Goal: Information Seeking & Learning: Learn about a topic

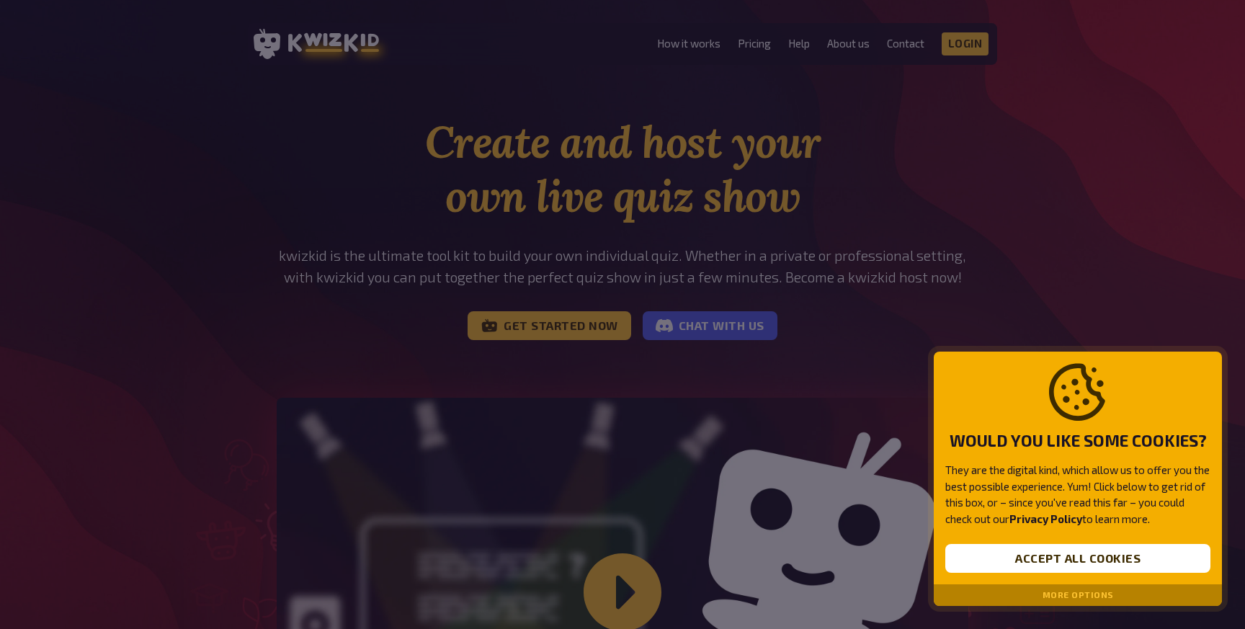
click at [1090, 598] on button "More options" at bounding box center [1078, 595] width 71 height 10
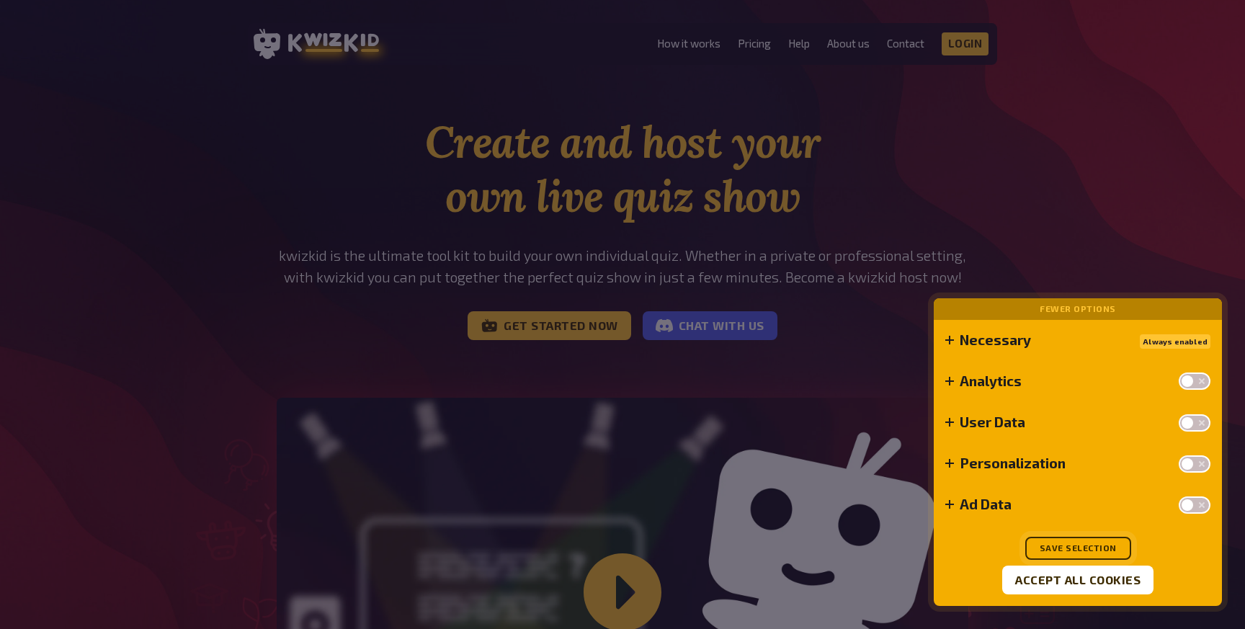
click at [1087, 549] on button "Save selection" at bounding box center [1078, 548] width 106 height 23
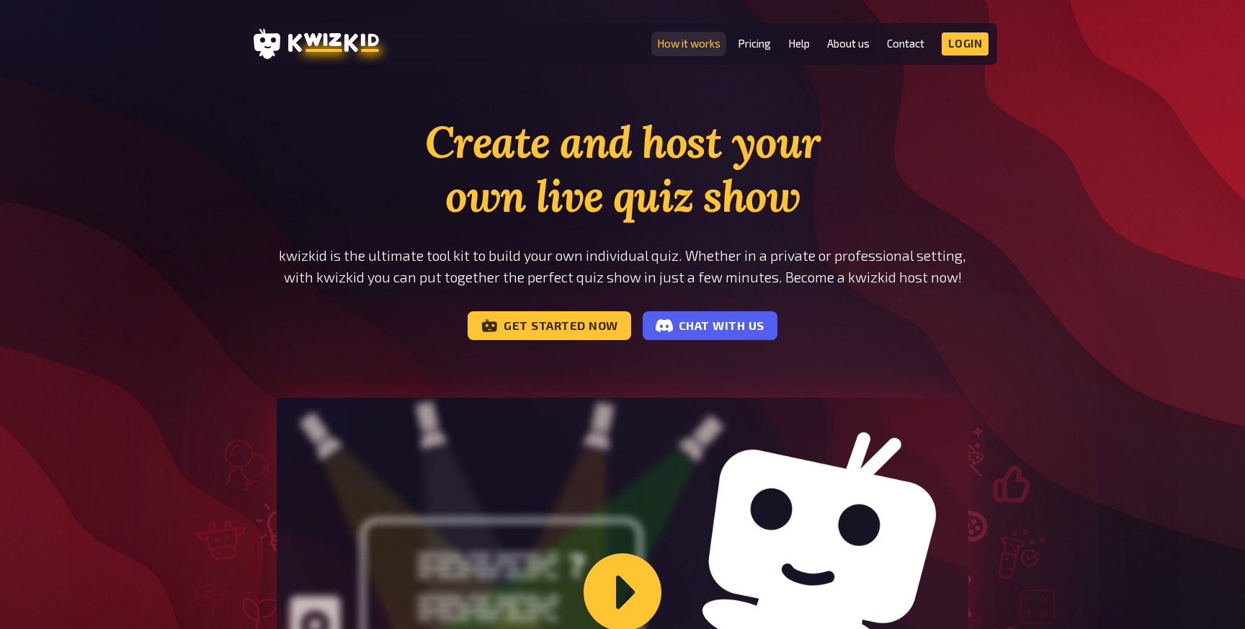
click at [708, 50] on link "How it works" at bounding box center [688, 43] width 63 height 12
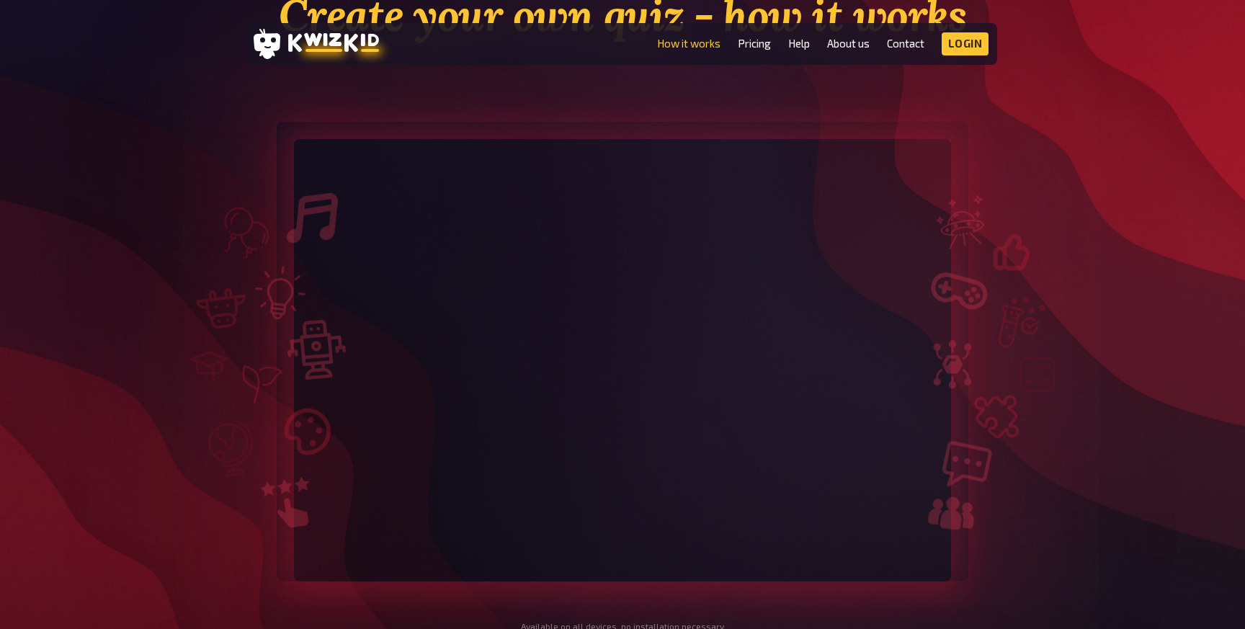
scroll to position [121, 0]
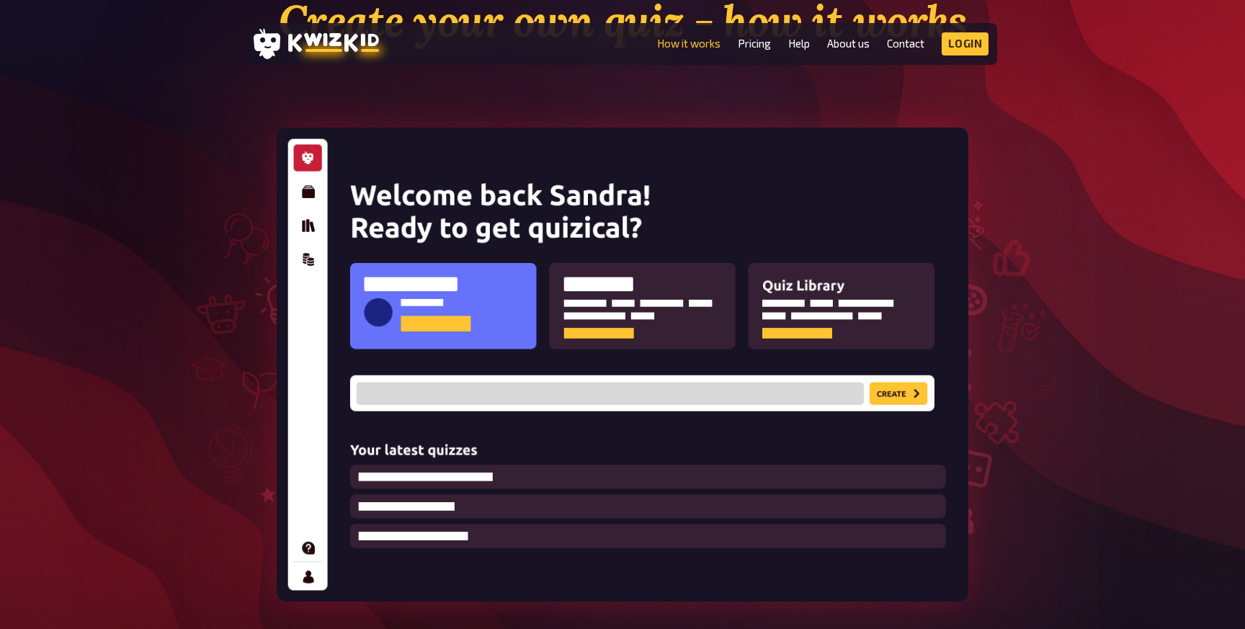
click at [756, 52] on li "Pricing" at bounding box center [754, 43] width 33 height 23
click at [754, 43] on link "Pricing" at bounding box center [754, 43] width 33 height 12
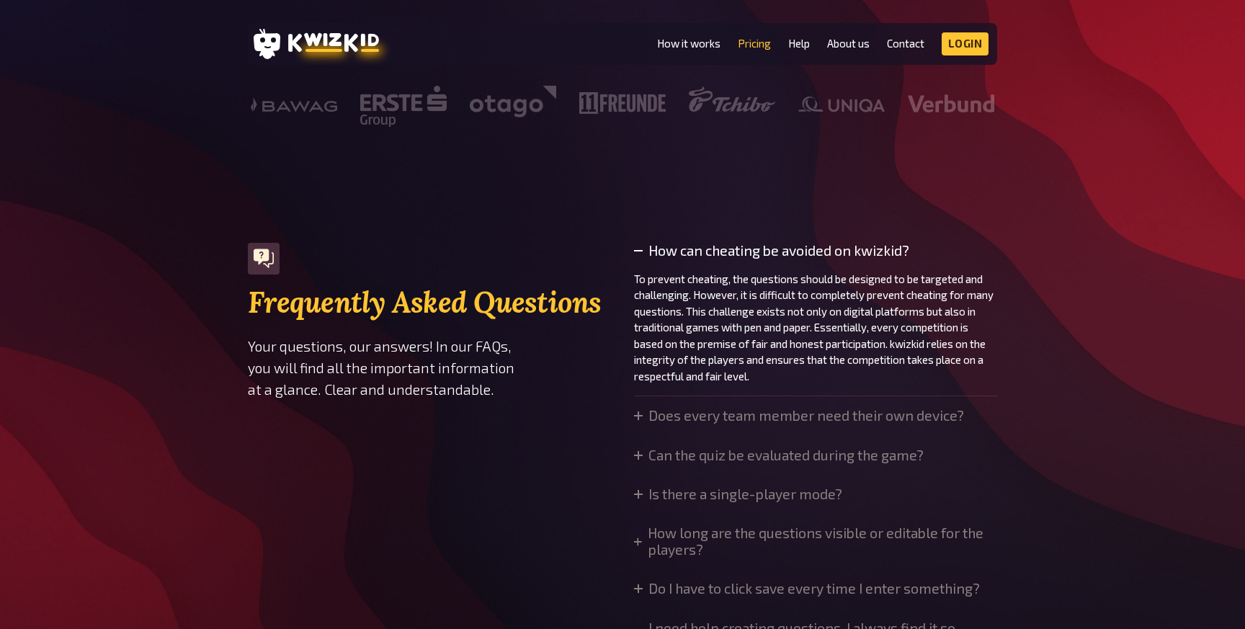
scroll to position [901, 0]
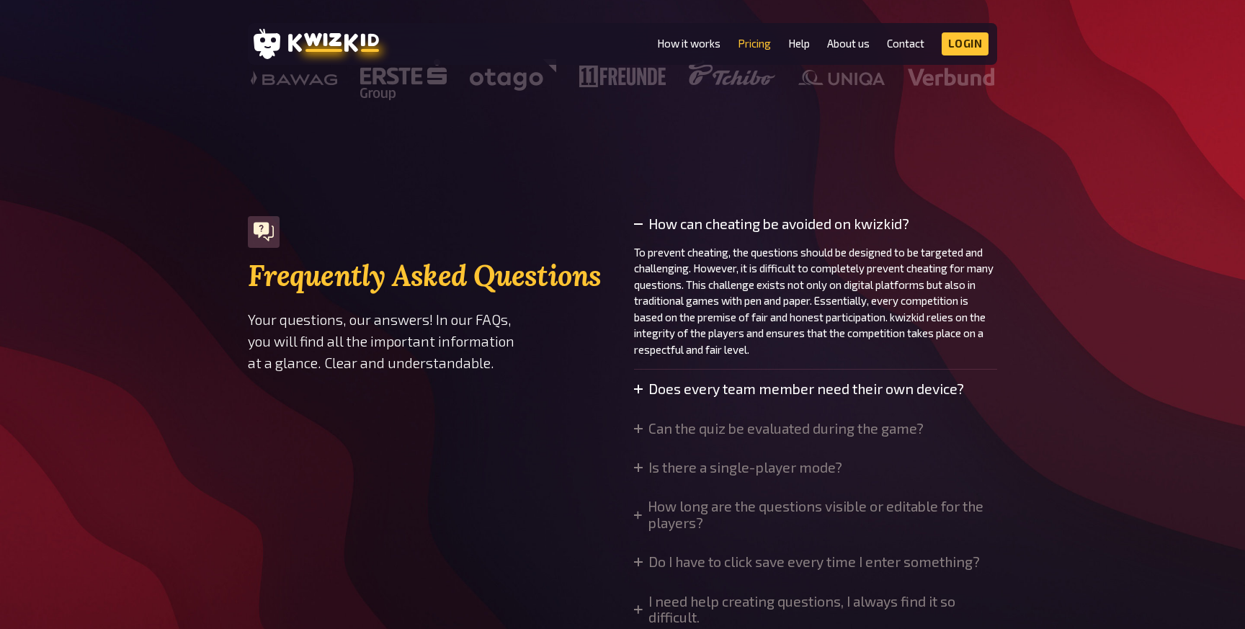
click at [896, 389] on summary "Does every team member need their own device?" at bounding box center [799, 389] width 330 height 16
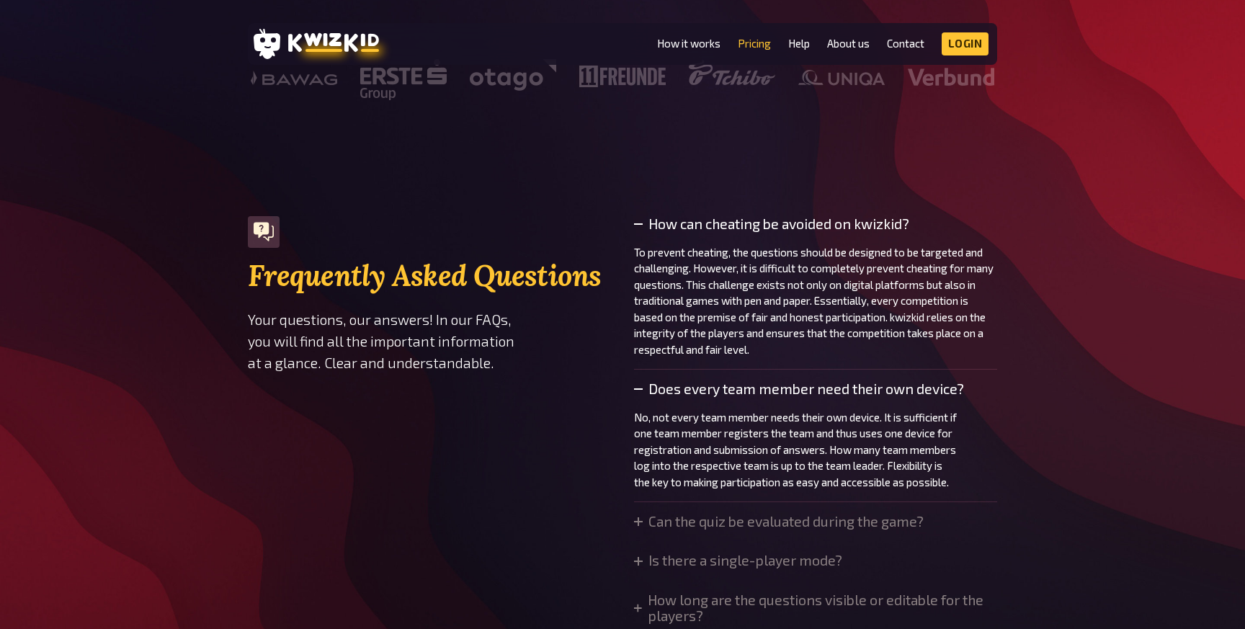
click at [896, 389] on summary "Does every team member need their own device?" at bounding box center [815, 389] width 363 height 16
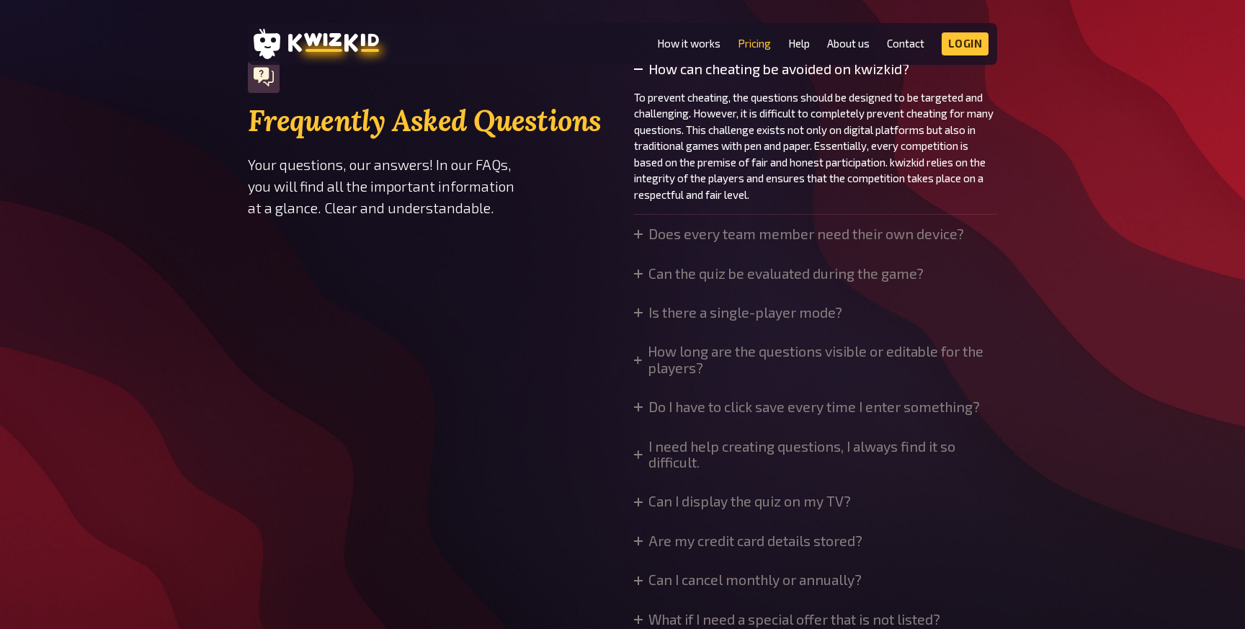
scroll to position [1100, 0]
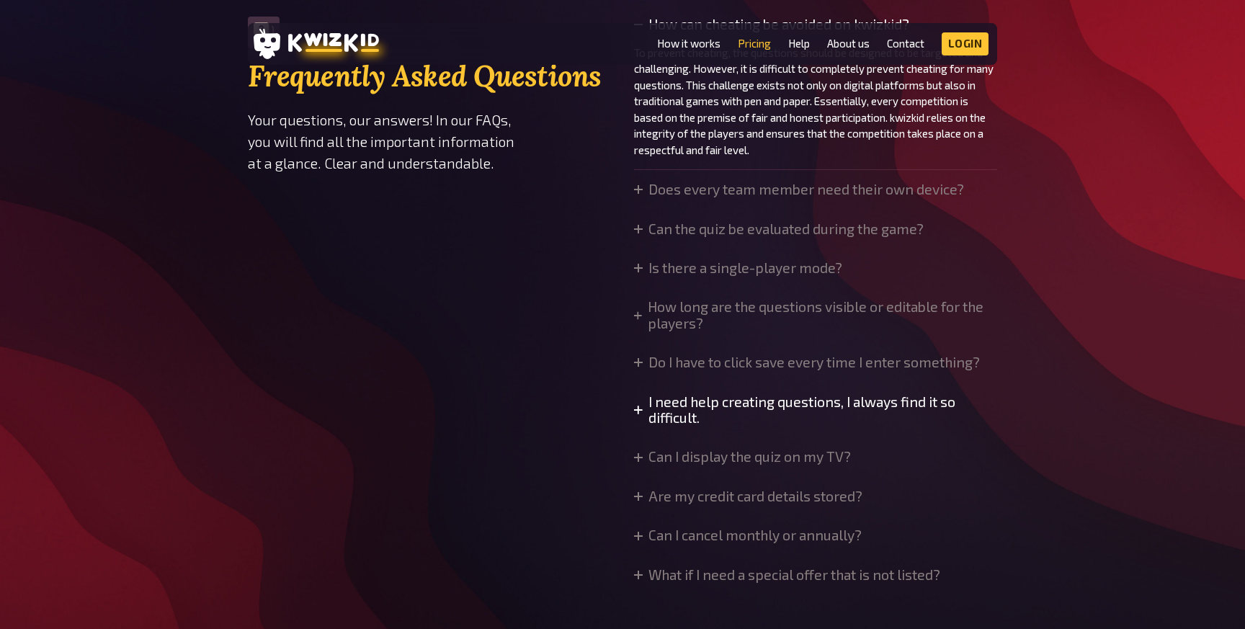
click at [915, 406] on summary "I need help creating questions, I always find it so difficult." at bounding box center [815, 410] width 363 height 32
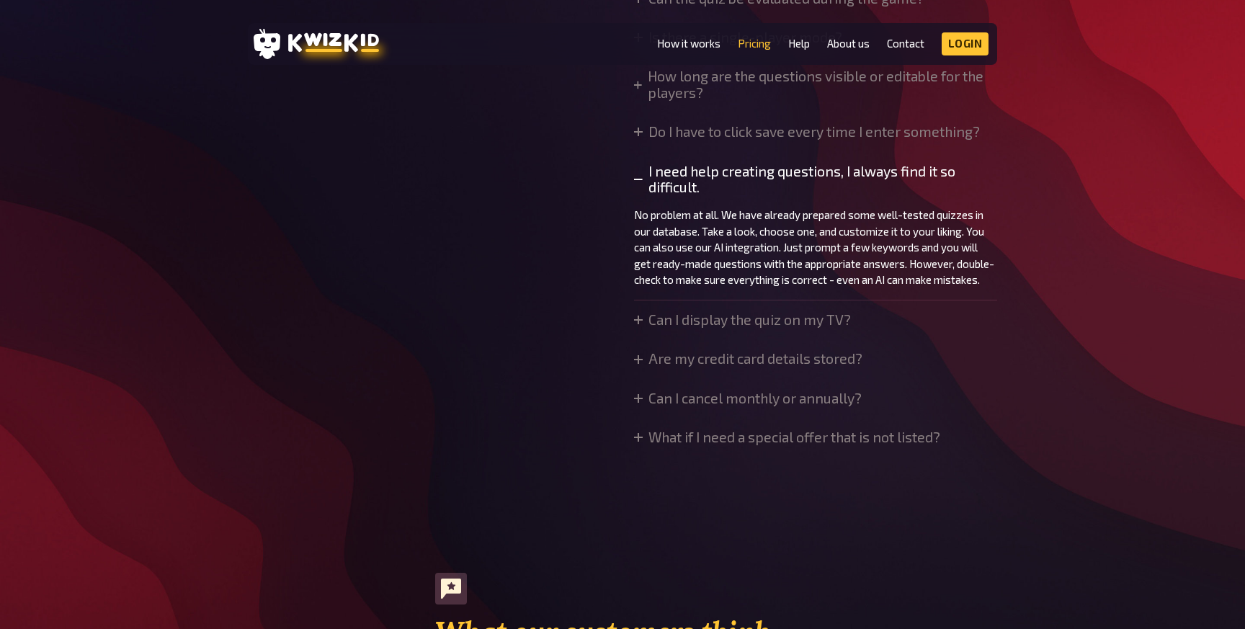
scroll to position [0, 0]
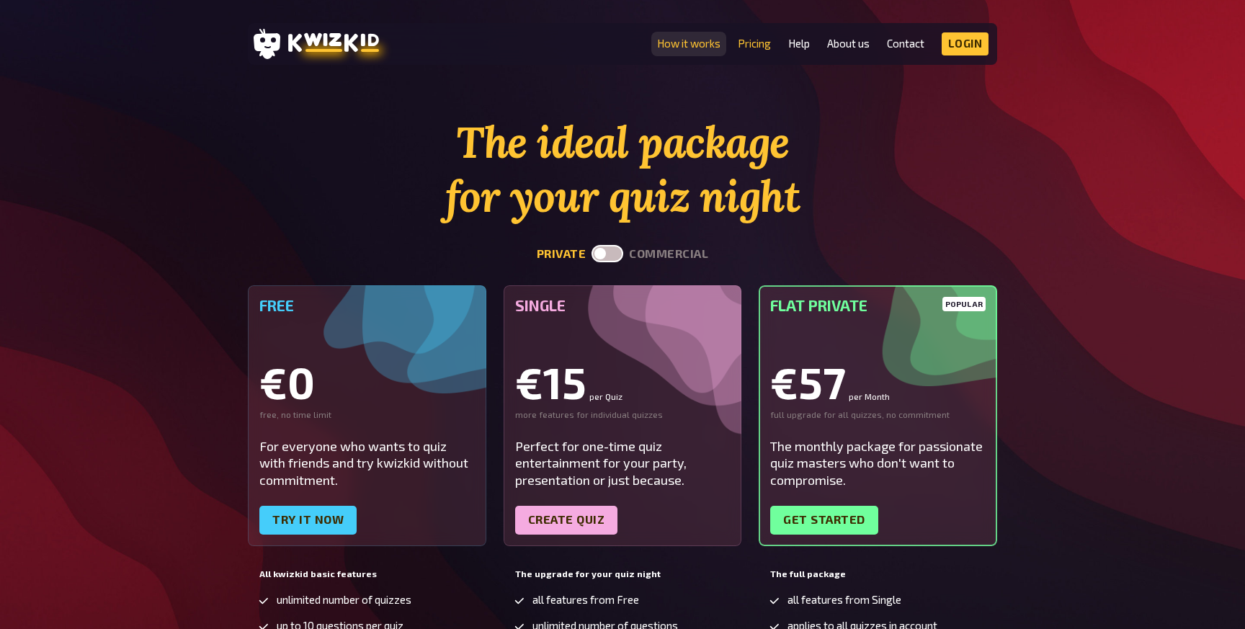
click at [677, 47] on link "How it works" at bounding box center [688, 43] width 63 height 12
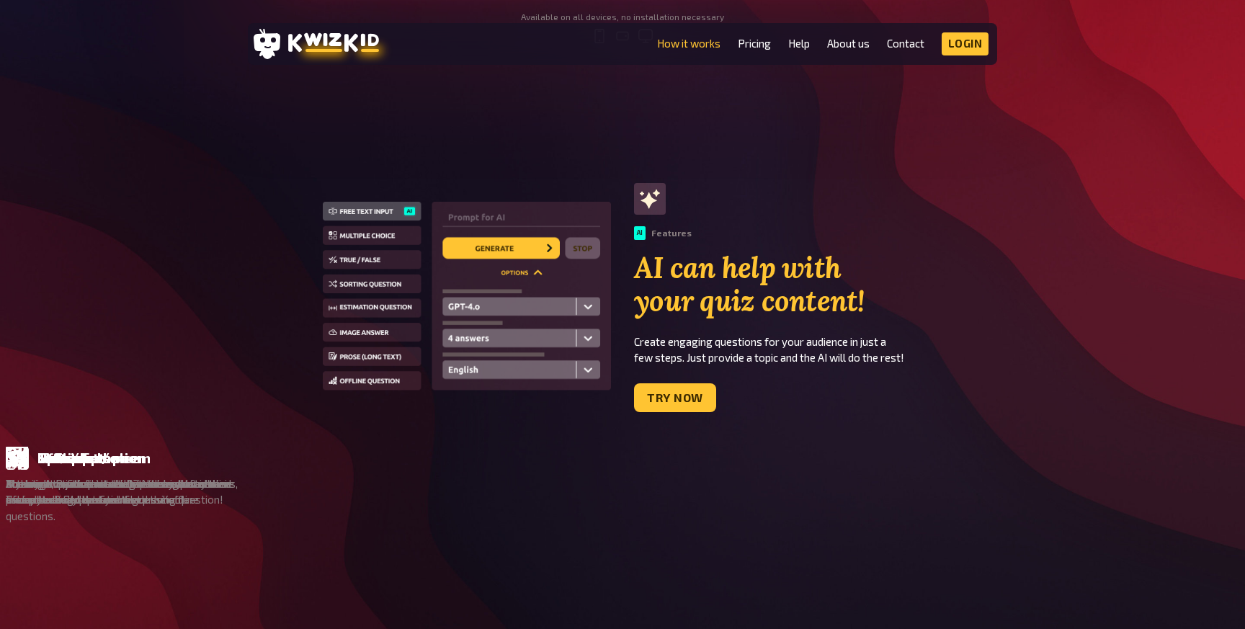
scroll to position [737, 0]
click at [689, 391] on link "Try now" at bounding box center [675, 397] width 82 height 29
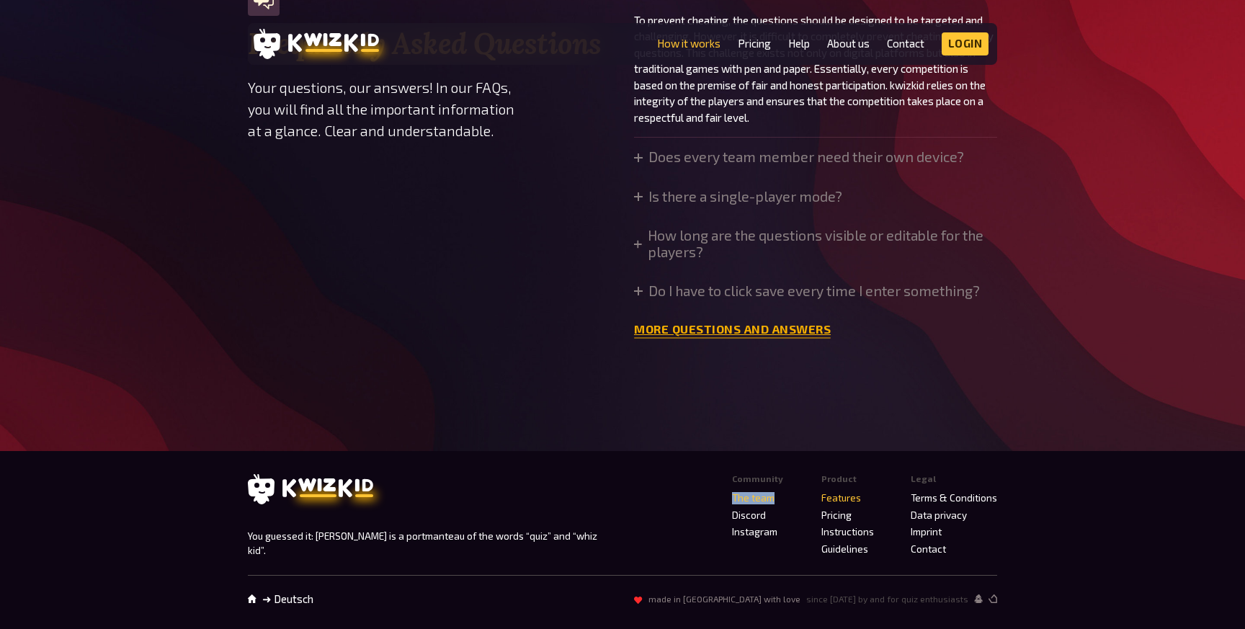
scroll to position [4932, 0]
click at [725, 165] on summary "Does every team member need their own device?" at bounding box center [799, 157] width 330 height 16
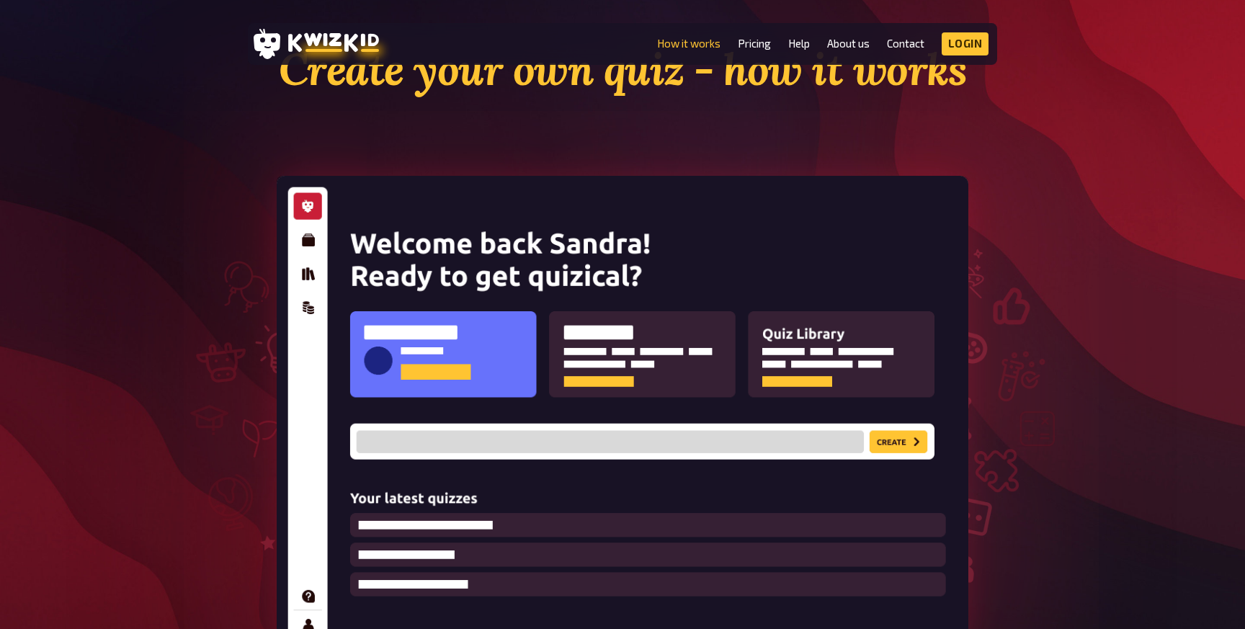
scroll to position [0, 0]
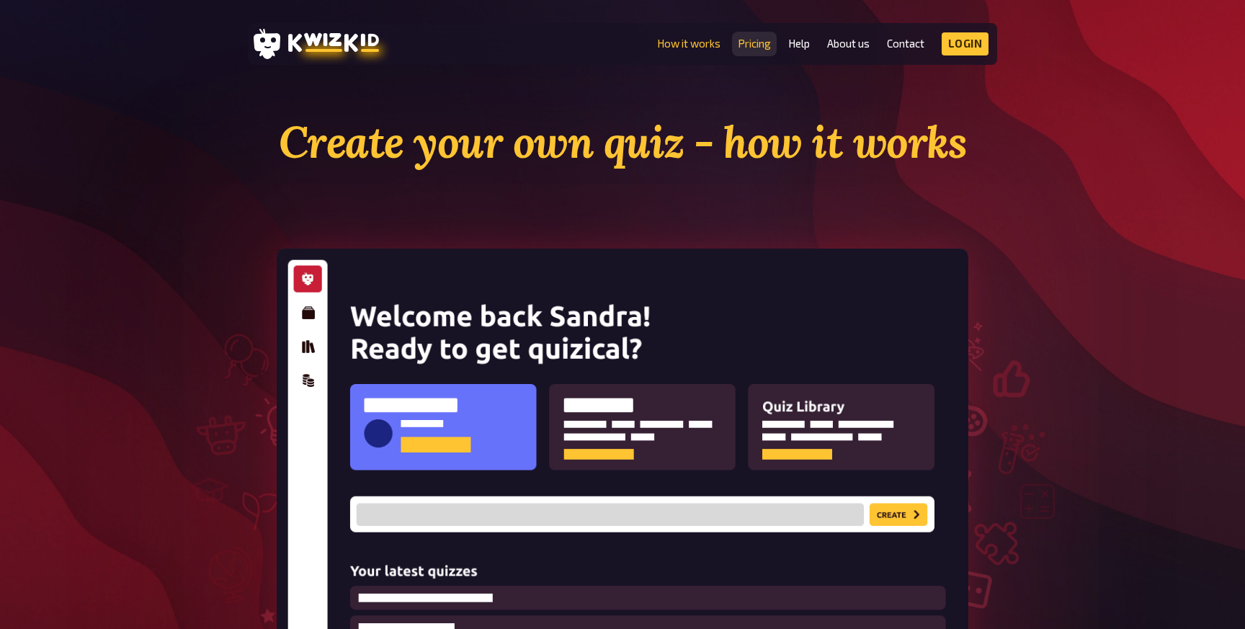
click at [751, 41] on link "Pricing" at bounding box center [754, 43] width 33 height 12
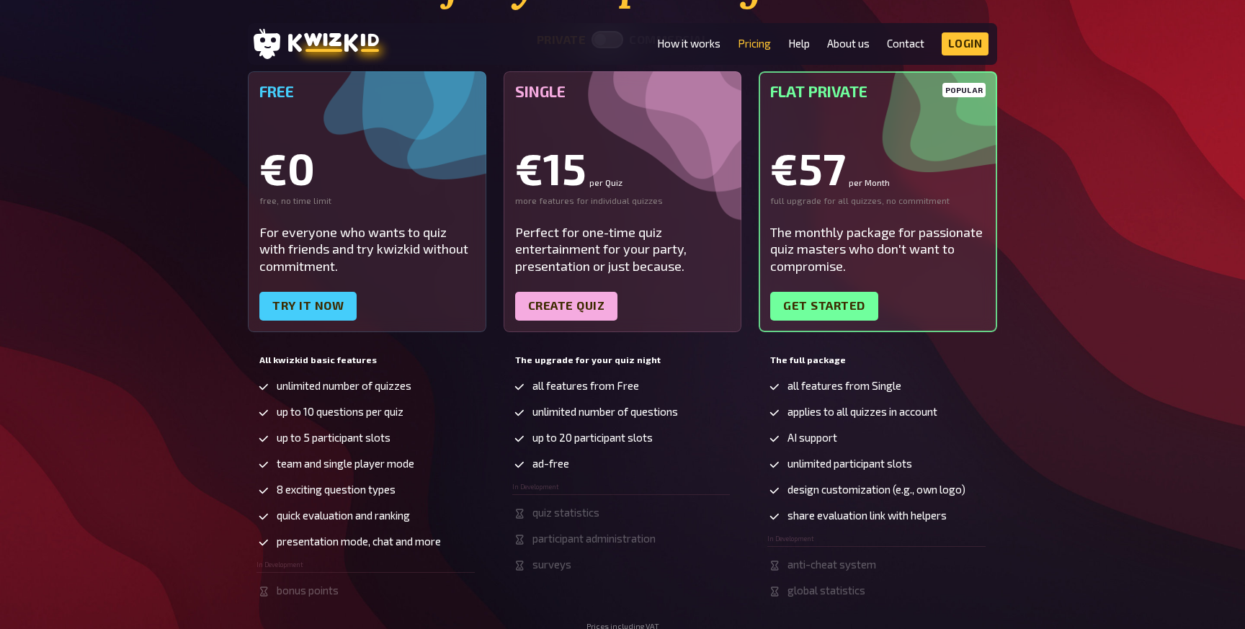
scroll to position [215, 0]
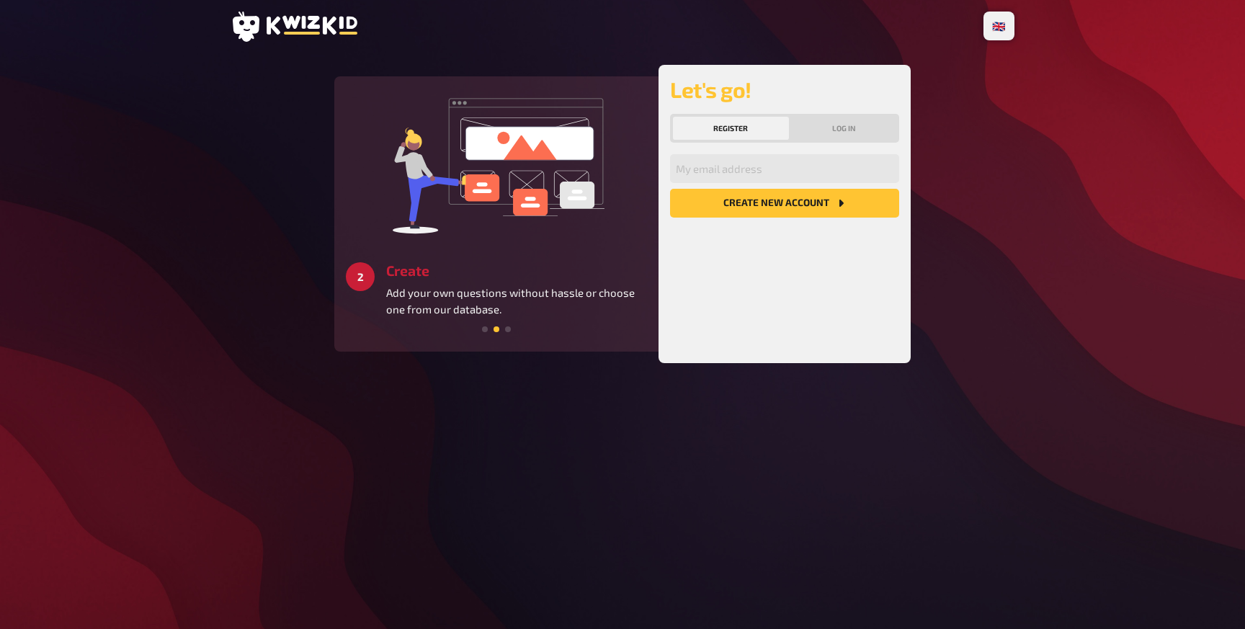
click at [319, 30] on icon at bounding box center [294, 27] width 127 height 30
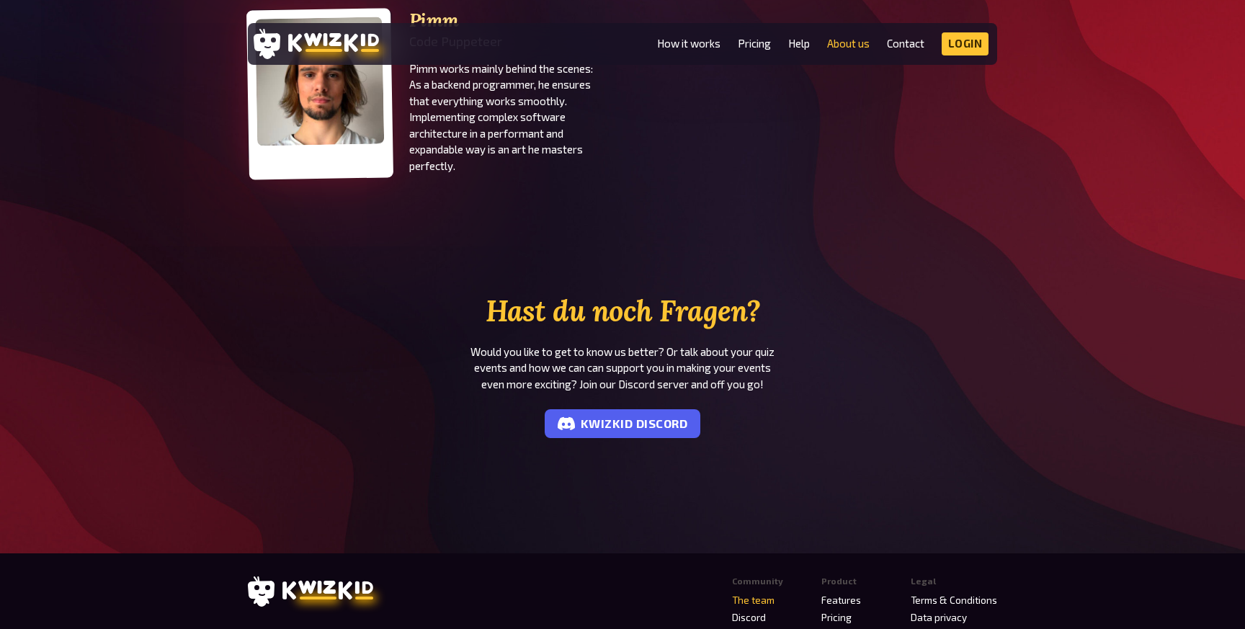
scroll to position [1115, 0]
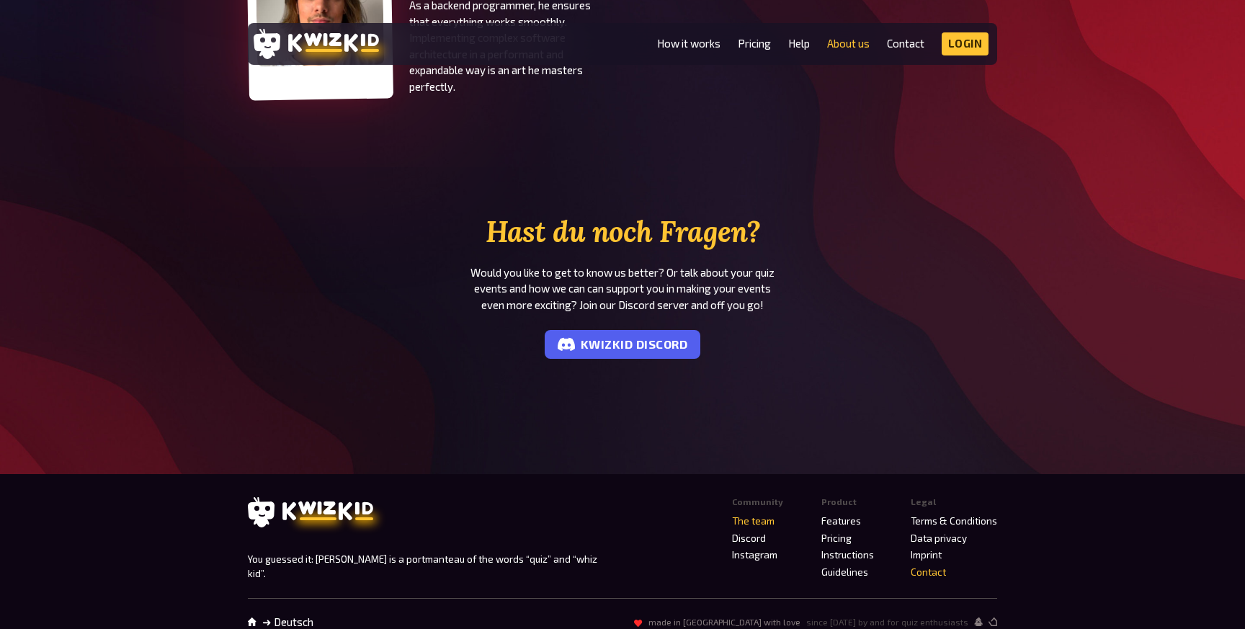
click at [925, 566] on link "Contact" at bounding box center [928, 572] width 35 height 12
